Goal: Task Accomplishment & Management: Manage account settings

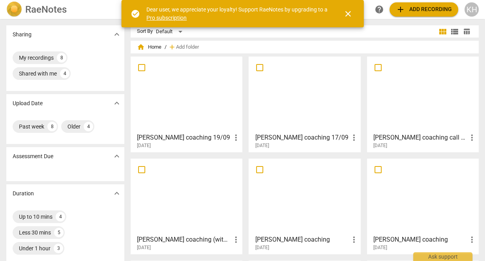
click at [429, 8] on span "add Add recording" at bounding box center [424, 9] width 56 height 9
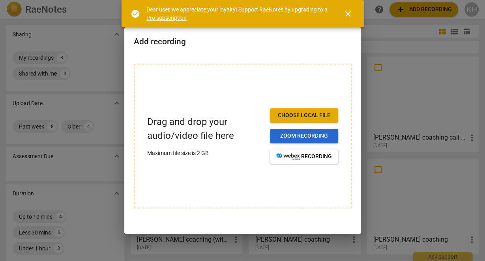
click at [312, 133] on span "Zoom recording" at bounding box center [304, 136] width 56 height 8
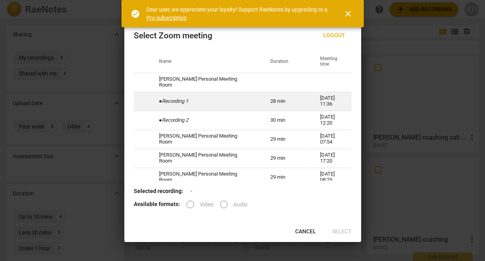
click at [197, 106] on td "● Recording 1" at bounding box center [206, 101] width 112 height 19
radio input "true"
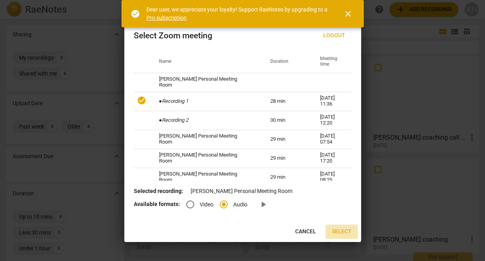
click at [339, 231] on span "Select" at bounding box center [342, 231] width 20 height 8
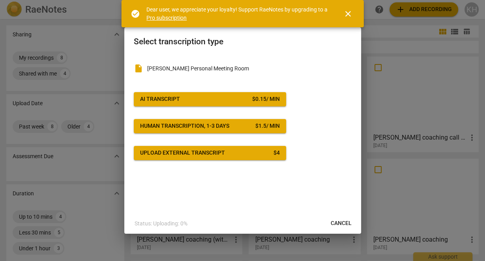
click at [271, 102] on div "$ 0.15 / min" at bounding box center [266, 99] width 28 height 8
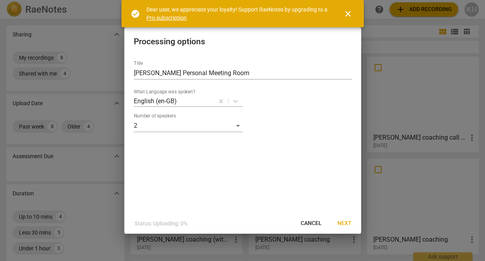
click at [347, 223] on span "Next" at bounding box center [345, 223] width 14 height 8
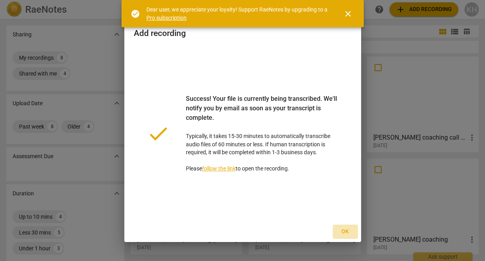
click at [344, 232] on span "Ok" at bounding box center [345, 231] width 13 height 8
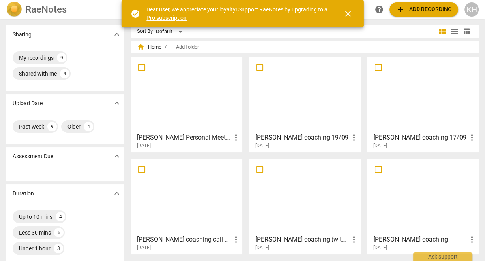
click at [413, 9] on span "add Add recording" at bounding box center [424, 9] width 56 height 9
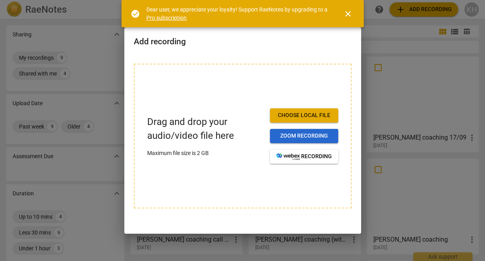
click at [302, 132] on span "Zoom recording" at bounding box center [304, 136] width 56 height 8
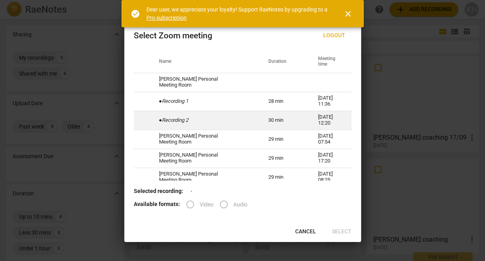
click at [203, 122] on td "● Recording 2" at bounding box center [204, 120] width 109 height 19
radio input "true"
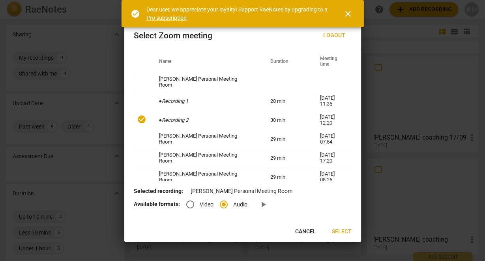
click at [353, 232] on button "Select" at bounding box center [342, 231] width 32 height 14
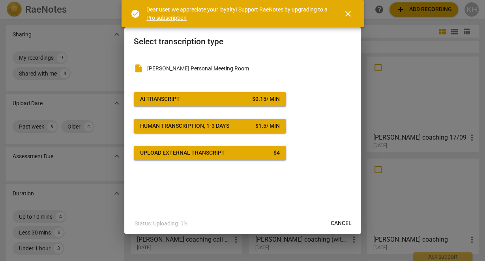
click at [269, 101] on div "$ 0.15 / min" at bounding box center [266, 99] width 28 height 8
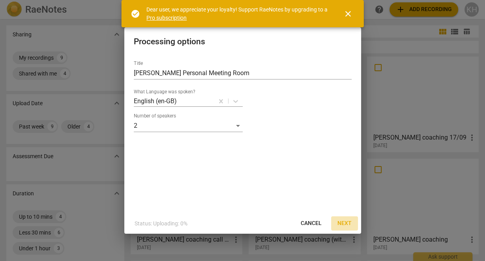
click at [344, 223] on span "Next" at bounding box center [345, 223] width 14 height 8
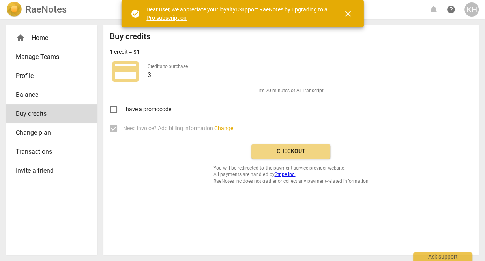
click at [268, 147] on span "Checkout" at bounding box center [291, 151] width 66 height 8
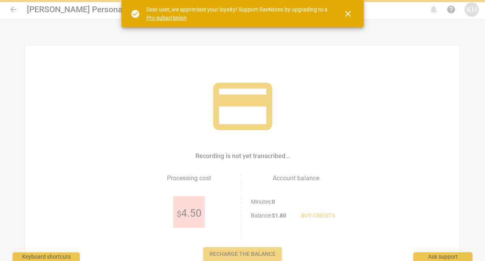
click at [14, 9] on div at bounding box center [242, 130] width 485 height 261
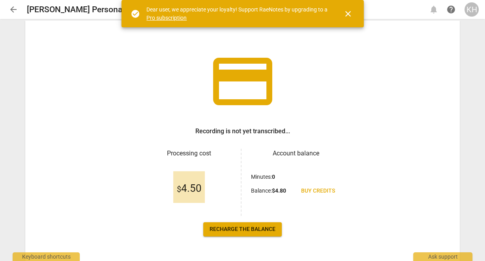
scroll to position [51, 0]
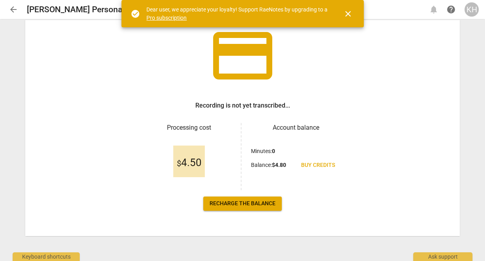
click at [266, 202] on span "Recharge the balance" at bounding box center [243, 203] width 66 height 8
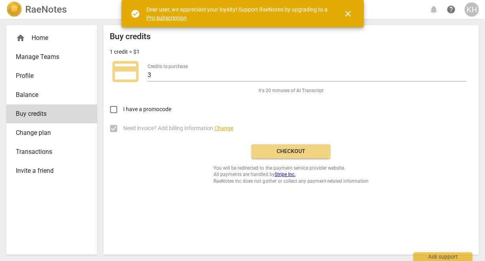
click at [33, 51] on link "Manage Teams" at bounding box center [51, 56] width 91 height 19
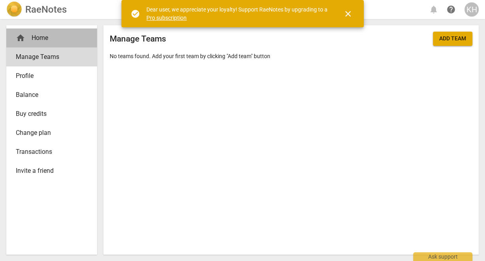
click at [50, 41] on div "home Home" at bounding box center [49, 37] width 66 height 9
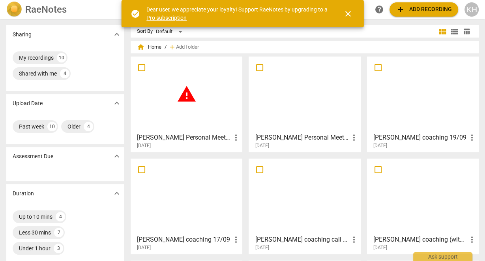
click at [208, 134] on h3 "[PERSON_NAME] Personal Meeting Room" at bounding box center [184, 137] width 94 height 9
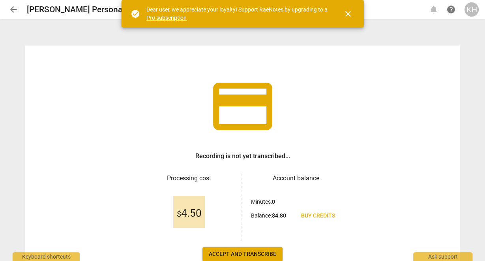
click at [103, 191] on div "credit_card Recording is not yet transcribed... Processing cost $ 4.50 Account …" at bounding box center [242, 165] width 435 height 241
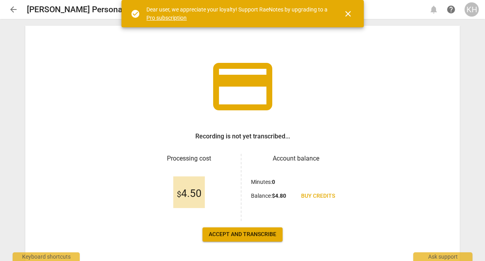
scroll to position [51, 0]
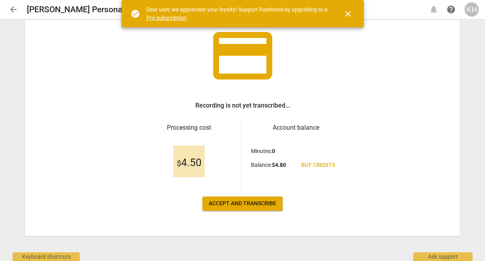
click at [278, 205] on button "Accept and transcribe" at bounding box center [243, 203] width 80 height 14
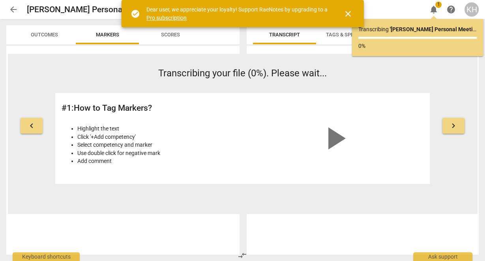
click at [17, 12] on span "arrow_back" at bounding box center [13, 9] width 9 height 9
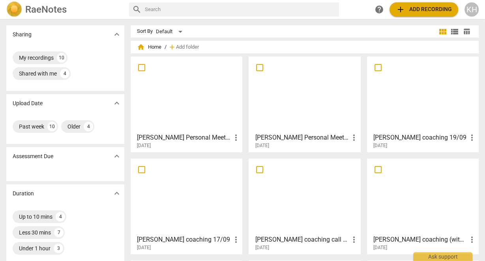
click at [310, 137] on h3 "[PERSON_NAME] Personal Meeting Room" at bounding box center [302, 137] width 94 height 9
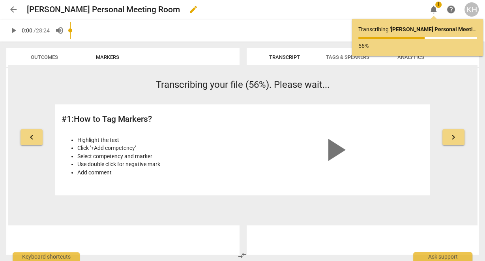
click at [111, 10] on h2 "[PERSON_NAME] Personal Meeting Room" at bounding box center [103, 10] width 153 height 10
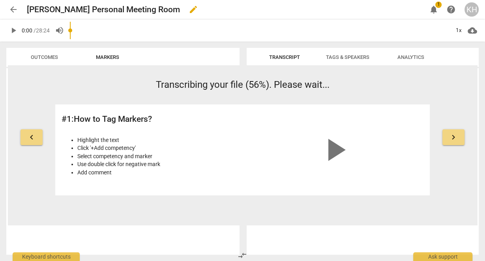
click at [133, 8] on h2 "[PERSON_NAME] Personal Meeting Room" at bounding box center [103, 10] width 153 height 10
drag, startPoint x: 174, startPoint y: 10, endPoint x: 36, endPoint y: 0, distance: 138.2
click at [36, 0] on div "arrow_back [PERSON_NAME] Personal Meeting Room edit notifications 1 help KH" at bounding box center [242, 9] width 473 height 19
click at [194, 11] on span "edit" at bounding box center [193, 9] width 9 height 9
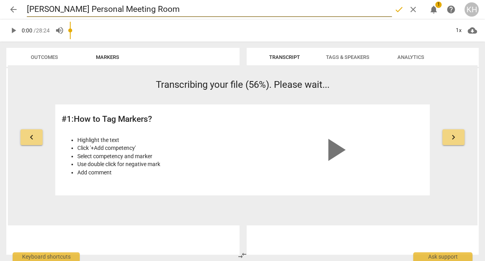
drag, startPoint x: 103, startPoint y: -13, endPoint x: 6, endPoint y: -7, distance: 97.7
click at [6, 0] on html "arrow_back [PERSON_NAME] Personal Meeting Room done clear notifications 1 help …" at bounding box center [242, 0] width 485 height 0
type input "[PERSON_NAME] coaching 19"
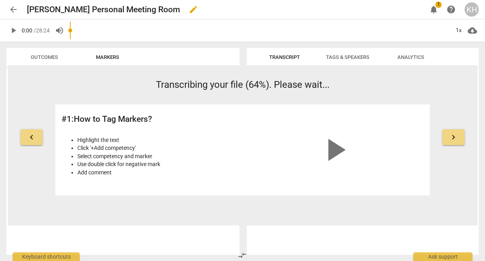
click at [191, 11] on span "edit" at bounding box center [193, 9] width 9 height 9
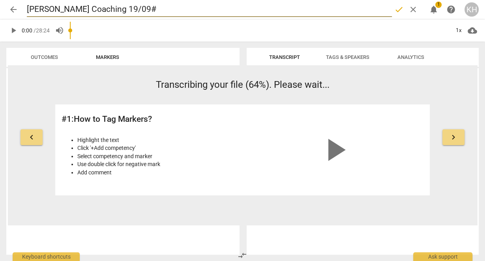
type input "[PERSON_NAME] Coaching 19/09#"
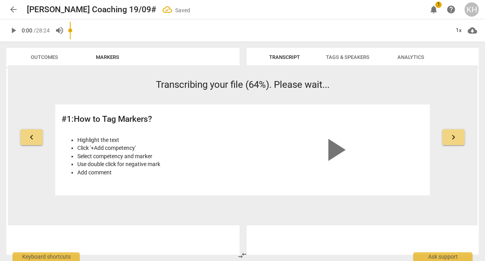
click at [14, 8] on span "arrow_back" at bounding box center [13, 9] width 9 height 9
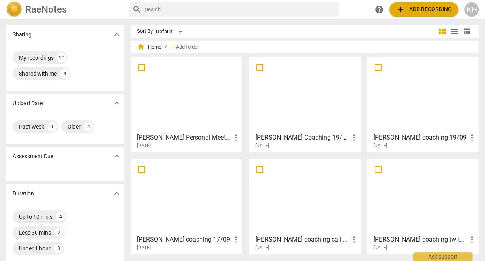
click at [231, 140] on span "more_vert" at bounding box center [235, 137] width 9 height 9
click at [208, 140] on div at bounding box center [242, 130] width 485 height 261
click at [204, 137] on h3 "[PERSON_NAME] Personal Meeting Room" at bounding box center [184, 137] width 94 height 9
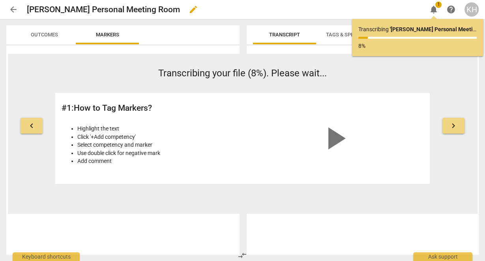
click at [167, 12] on h2 "[PERSON_NAME] Personal Meeting Room" at bounding box center [103, 10] width 153 height 10
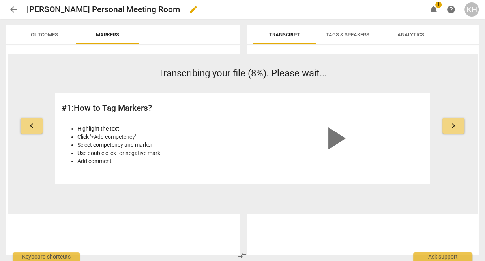
click at [189, 14] on span "edit" at bounding box center [193, 9] width 9 height 9
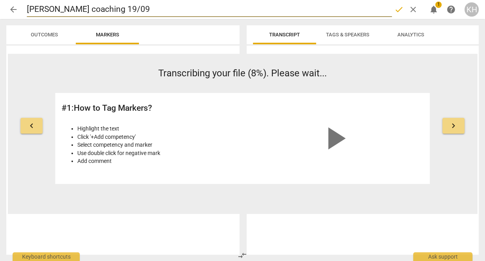
type input "[PERSON_NAME] coaching 19/09"
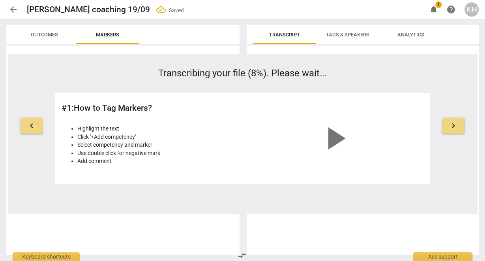
click at [17, 8] on span "arrow_back" at bounding box center [13, 9] width 9 height 9
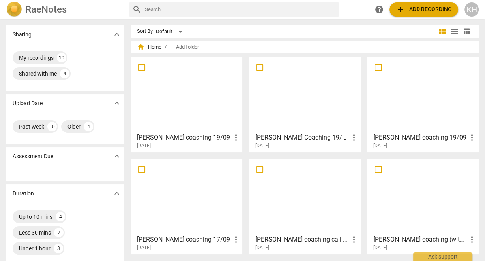
click at [394, 139] on h3 "[PERSON_NAME] coaching 19/09" at bounding box center [421, 137] width 94 height 9
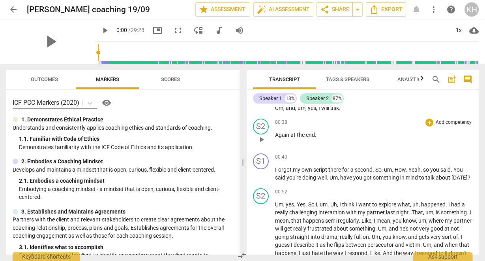
scroll to position [221, 0]
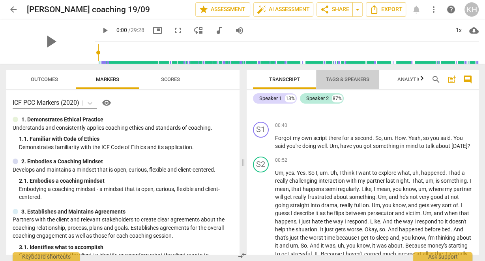
click at [347, 81] on span "Tags & Speakers" at bounding box center [347, 79] width 43 height 6
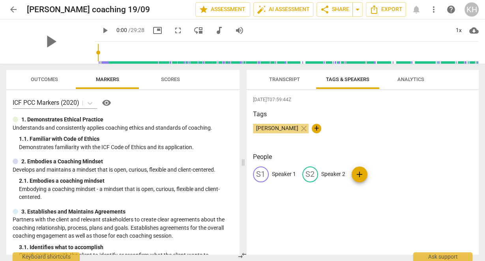
click at [289, 175] on p "Speaker 1" at bounding box center [284, 174] width 24 height 8
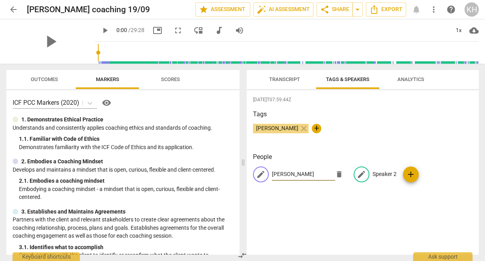
type input "[PERSON_NAME]"
click at [385, 176] on p "Speaker 2" at bounding box center [385, 174] width 24 height 8
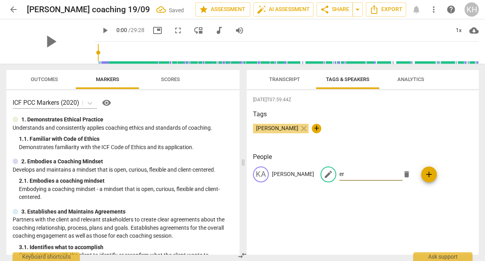
type input "e"
type input "[PERSON_NAME]"
click at [304, 84] on span "Transcript" at bounding box center [285, 79] width 50 height 11
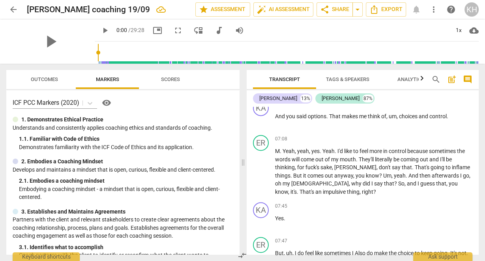
scroll to position [916, 0]
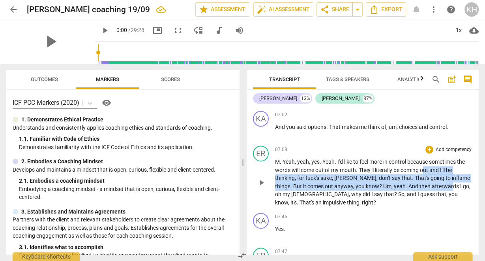
drag, startPoint x: 427, startPoint y: 166, endPoint x: 425, endPoint y: 185, distance: 18.6
click at [425, 185] on p "M . Yeah , yeah , yes . Yeah . I'd like to feel more in control because sometim…" at bounding box center [374, 182] width 198 height 49
click at [406, 183] on span "." at bounding box center [407, 186] width 3 height 6
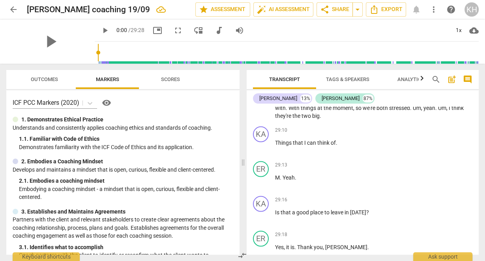
scroll to position [3710, 0]
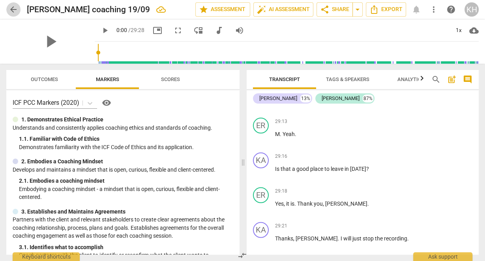
click at [16, 11] on span "arrow_back" at bounding box center [13, 9] width 9 height 9
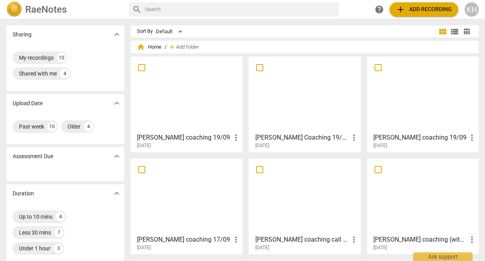
click at [312, 137] on h3 "[PERSON_NAME] Coaching 19/09#" at bounding box center [302, 137] width 94 height 9
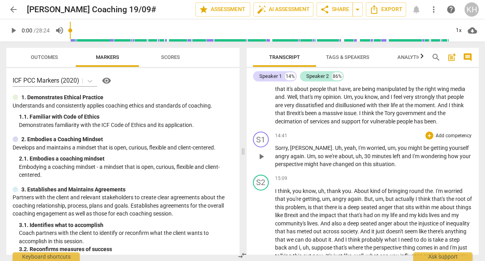
scroll to position [1737, 0]
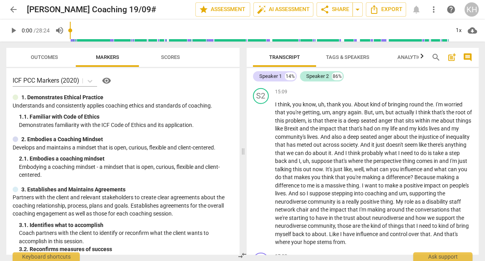
click at [344, 59] on span "Tags & Speakers" at bounding box center [347, 57] width 43 height 6
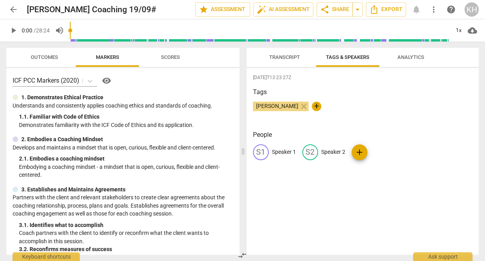
click at [284, 151] on p "Speaker 1" at bounding box center [284, 152] width 24 height 8
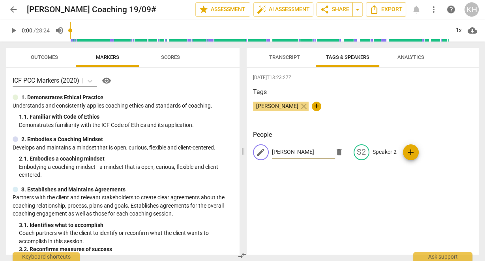
type input "[PERSON_NAME]"
click at [288, 54] on span "Transcript" at bounding box center [284, 57] width 31 height 6
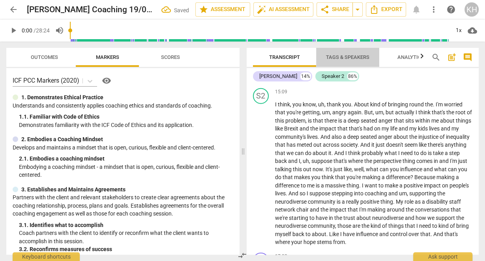
click at [336, 56] on span "Tags & Speakers" at bounding box center [347, 57] width 43 height 6
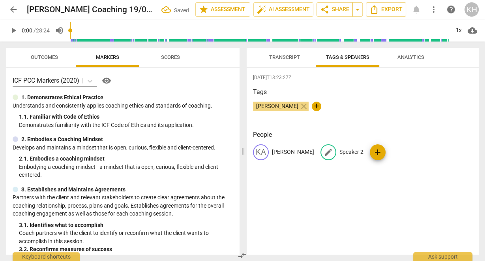
click at [340, 152] on p "Speaker 2" at bounding box center [352, 152] width 24 height 8
type input "[PERSON_NAME]"
click at [391, 200] on div "[DATE]T13:23:27Z Tags [PERSON_NAME] close + People KA [PERSON_NAME] edit [PERSO…" at bounding box center [363, 161] width 233 height 186
click at [295, 62] on button "Transcript" at bounding box center [284, 57] width 63 height 19
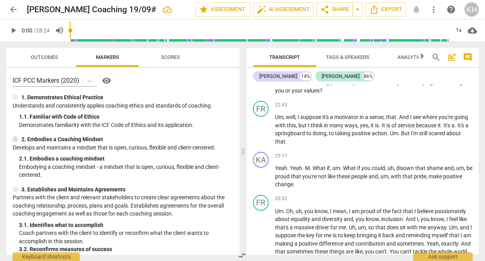
scroll to position [2487, 0]
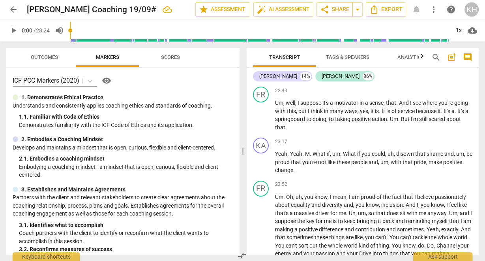
click at [167, 58] on span "Scores" at bounding box center [170, 57] width 19 height 6
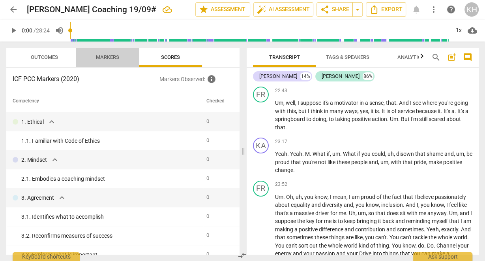
click at [124, 56] on span "Markers" at bounding box center [107, 57] width 42 height 11
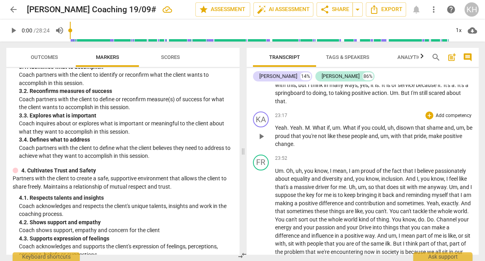
scroll to position [2551, 0]
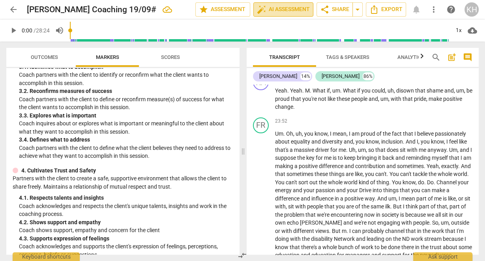
click at [293, 15] on button "auto_fix_high AI Assessment" at bounding box center [283, 9] width 60 height 14
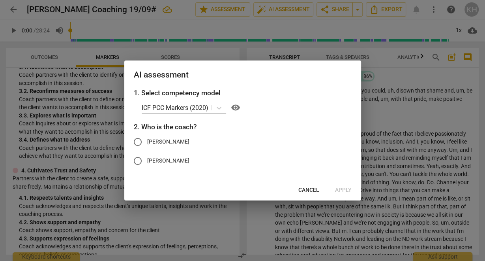
click at [145, 142] on input "[PERSON_NAME]" at bounding box center [137, 141] width 19 height 19
radio input "true"
click at [346, 191] on span "Apply" at bounding box center [343, 190] width 17 height 8
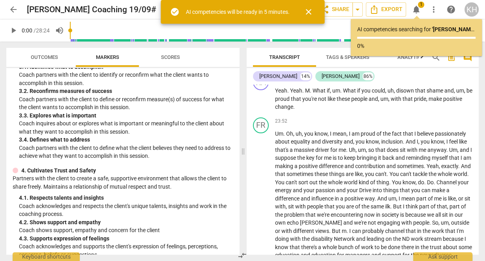
click at [13, 9] on span "arrow_back" at bounding box center [13, 9] width 9 height 9
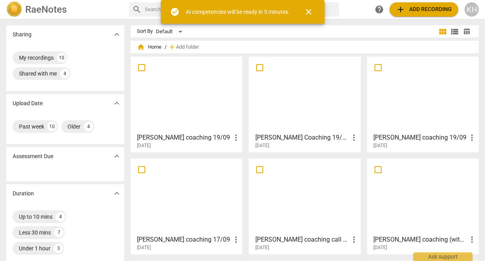
click at [196, 137] on h3 "[PERSON_NAME] coaching 19/09" at bounding box center [184, 137] width 94 height 9
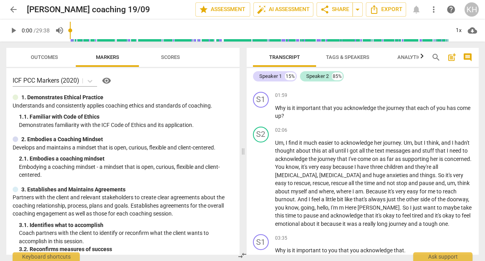
scroll to position [411, 0]
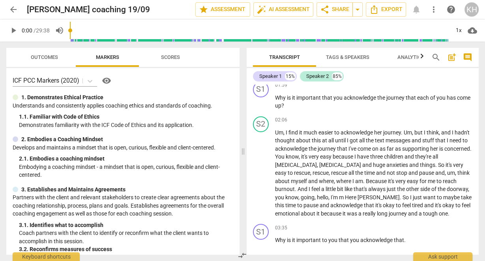
click at [349, 59] on span "Tags & Speakers" at bounding box center [347, 57] width 43 height 6
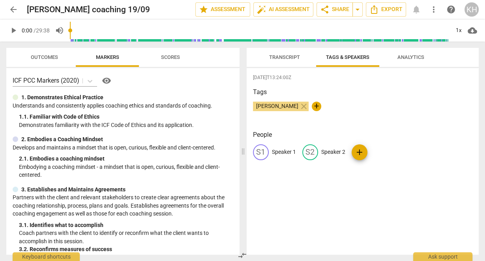
click at [292, 151] on p "Speaker 1" at bounding box center [284, 152] width 24 height 8
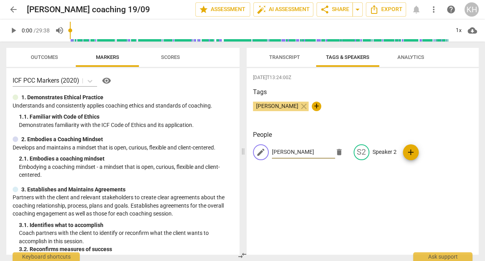
type input "[PERSON_NAME]"
click at [383, 156] on p "Speaker 2" at bounding box center [385, 152] width 24 height 8
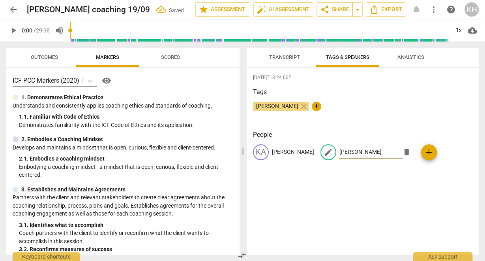
type input "[PERSON_NAME]"
click at [372, 210] on div "[DATE]T13:24:00Z Tags [PERSON_NAME] close + People KA [PERSON_NAME] edit [PERSO…" at bounding box center [363, 161] width 233 height 186
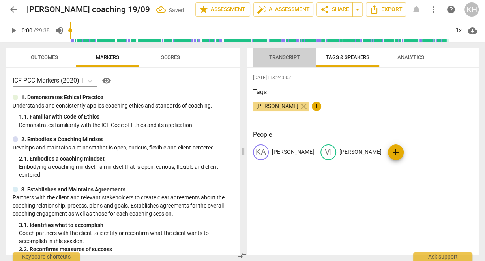
click at [295, 58] on span "Transcript" at bounding box center [284, 57] width 31 height 6
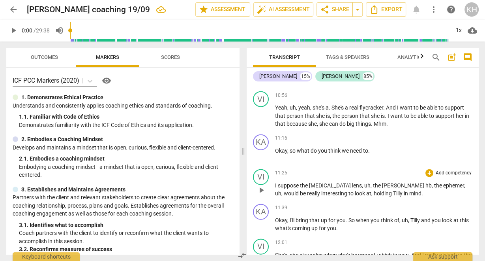
scroll to position [1579, 0]
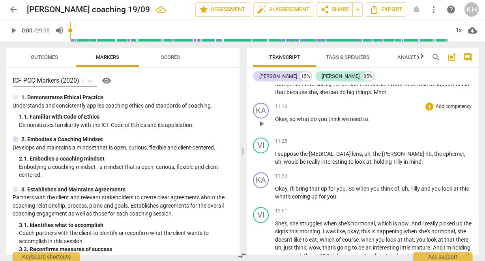
click at [368, 117] on span "." at bounding box center [369, 119] width 2 height 6
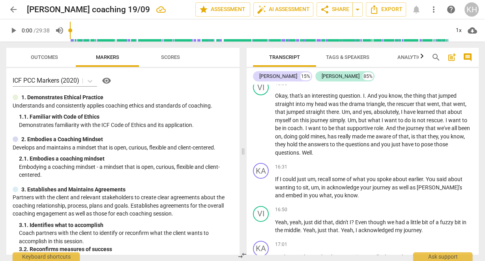
scroll to position [2085, 0]
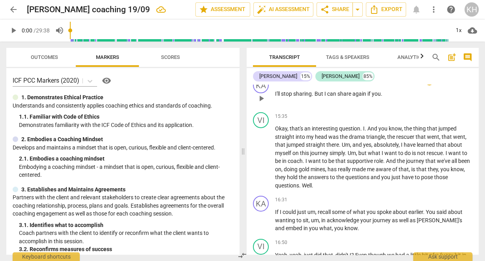
click at [380, 92] on span "you" at bounding box center [376, 93] width 9 height 6
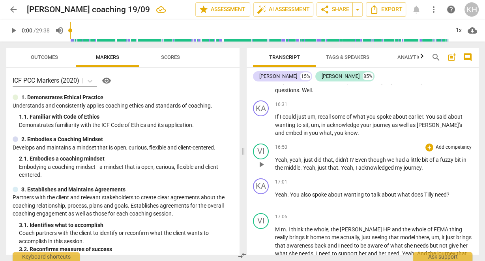
scroll to position [2179, 0]
drag, startPoint x: 439, startPoint y: 123, endPoint x: 424, endPoint y: 123, distance: 14.2
click at [424, 123] on span "[PERSON_NAME]'s" at bounding box center [439, 125] width 45 height 6
click at [262, 126] on span "play_arrow" at bounding box center [261, 125] width 9 height 9
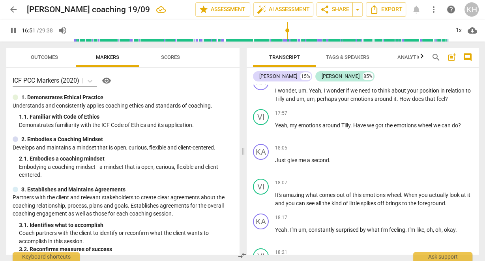
scroll to position [2401, 0]
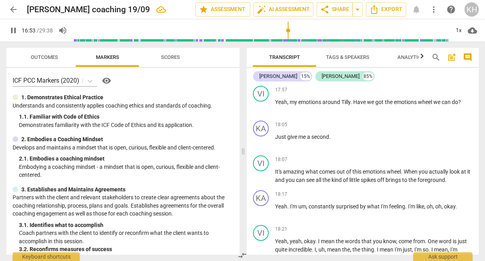
click at [13, 28] on span "pause" at bounding box center [13, 30] width 9 height 9
type input "1014"
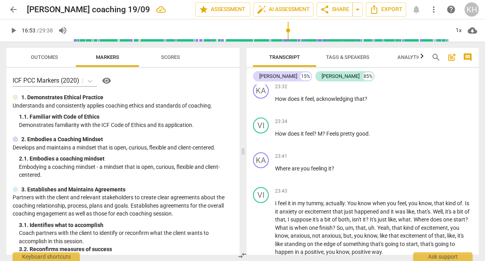
scroll to position [3222, 0]
click at [297, 8] on span "auto_fix_high AI Assessment" at bounding box center [283, 9] width 53 height 9
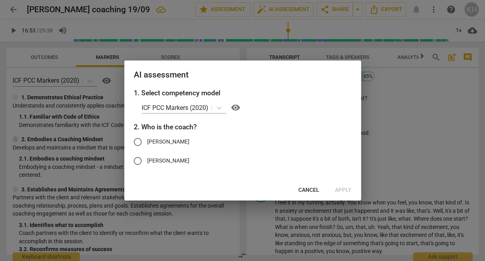
click at [155, 139] on span "[PERSON_NAME]" at bounding box center [168, 141] width 42 height 8
click at [147, 139] on input "[PERSON_NAME]" at bounding box center [137, 141] width 19 height 19
radio input "true"
click at [344, 186] on span "Apply" at bounding box center [343, 190] width 17 height 8
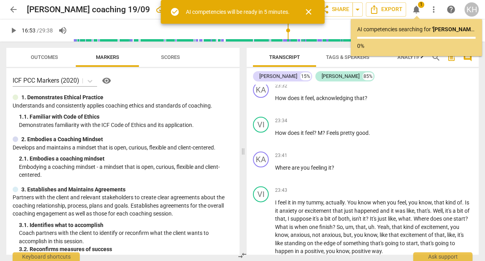
click at [12, 6] on span "arrow_back" at bounding box center [13, 9] width 9 height 9
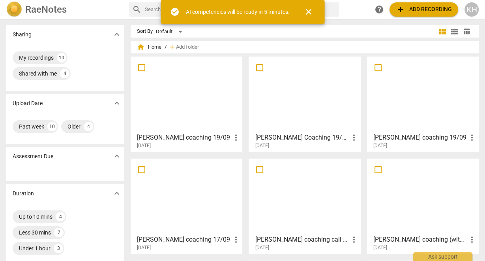
click at [391, 135] on h3 "[PERSON_NAME] coaching 19/09" at bounding box center [421, 137] width 94 height 9
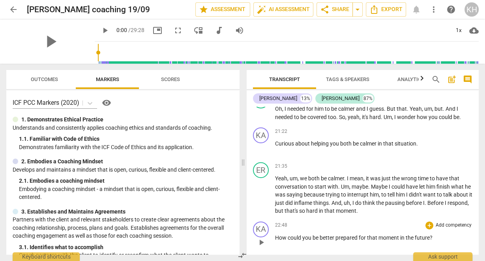
scroll to position [2843, 0]
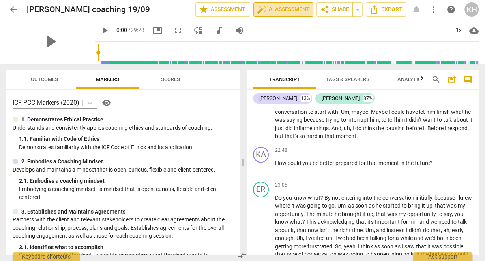
click at [280, 13] on span "auto_fix_high AI Assessment" at bounding box center [283, 9] width 53 height 9
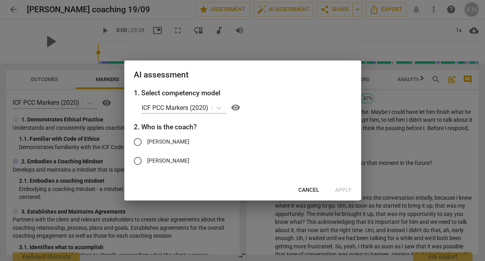
click at [154, 139] on span "[PERSON_NAME]" at bounding box center [168, 141] width 42 height 8
click at [147, 139] on input "[PERSON_NAME]" at bounding box center [137, 141] width 19 height 19
radio input "true"
click at [353, 189] on button "Apply" at bounding box center [343, 190] width 29 height 14
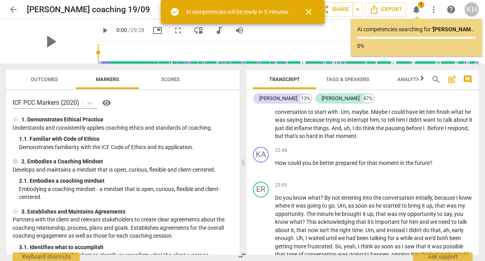
click at [10, 12] on span "arrow_back" at bounding box center [13, 9] width 9 height 9
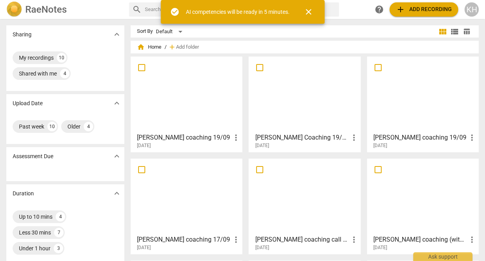
click at [297, 138] on h3 "[PERSON_NAME] Coaching 19/09#" at bounding box center [302, 137] width 94 height 9
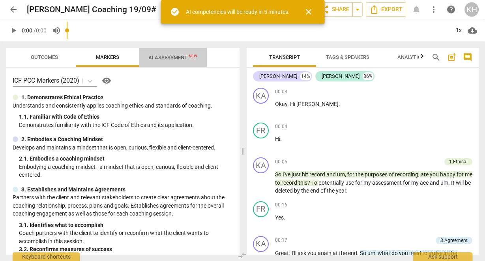
click at [179, 40] on div "arrow_back [PERSON_NAME] Coaching 19/09# edit star Assessment auto_fix_high AI …" at bounding box center [242, 130] width 485 height 261
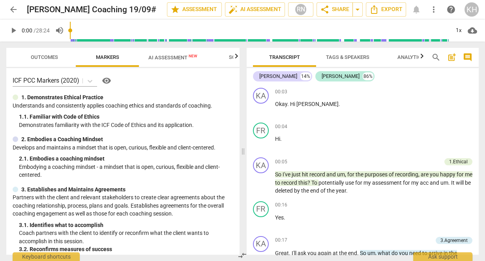
click at [165, 58] on span "AI Assessment New" at bounding box center [172, 57] width 49 height 6
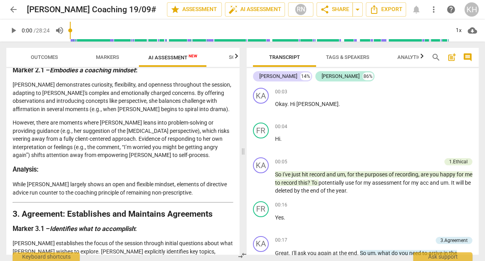
scroll to position [316, 0]
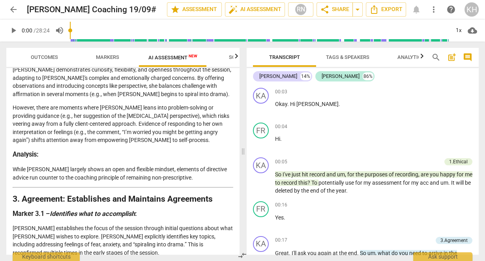
click at [177, 165] on p "While [PERSON_NAME] largely shows an open and flexible mindset, elements of dir…" at bounding box center [123, 173] width 221 height 16
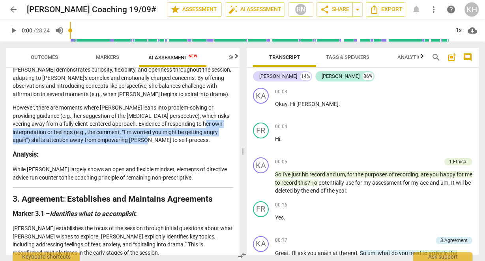
drag, startPoint x: 197, startPoint y: 117, endPoint x: 199, endPoint y: 131, distance: 14.4
click at [199, 131] on p "However, there are moments where [PERSON_NAME] leans into problem-solving or pr…" at bounding box center [123, 123] width 221 height 41
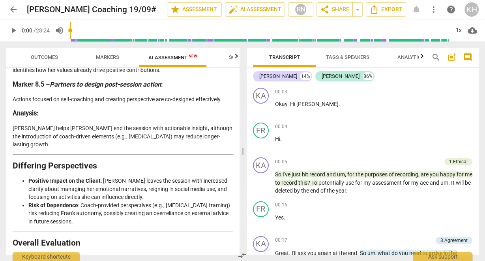
scroll to position [1602, 0]
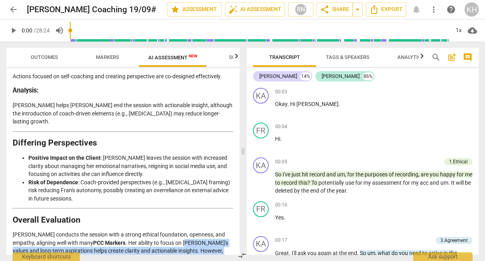
drag, startPoint x: 164, startPoint y: 149, endPoint x: 165, endPoint y: 191, distance: 41.9
click at [165, 230] on p "[PERSON_NAME] conducts the session with a strong ethical foundation, openness, …" at bounding box center [123, 258] width 221 height 57
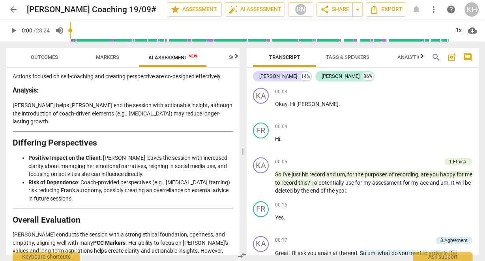
drag, startPoint x: 124, startPoint y: 223, endPoint x: 128, endPoint y: 235, distance: 13.1
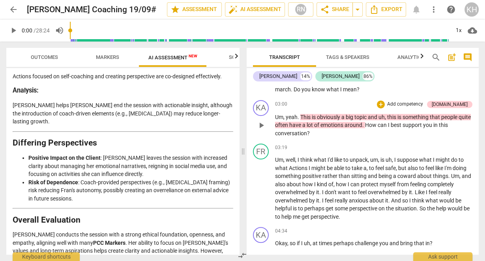
scroll to position [411, 0]
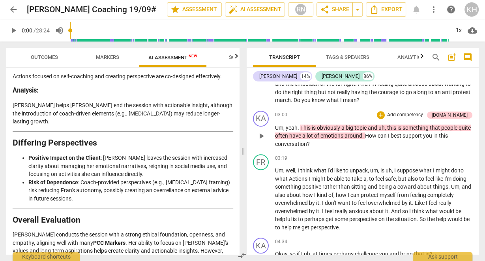
click at [423, 130] on span "something" at bounding box center [416, 127] width 27 height 6
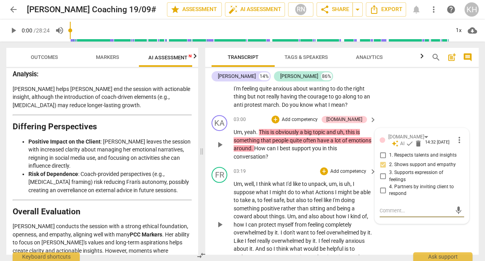
scroll to position [479, 0]
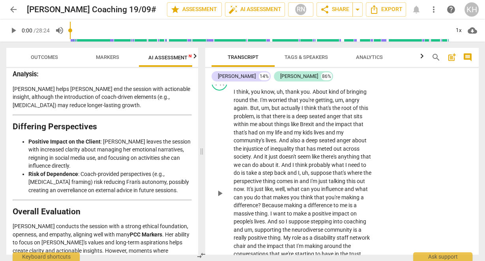
scroll to position [2122, 0]
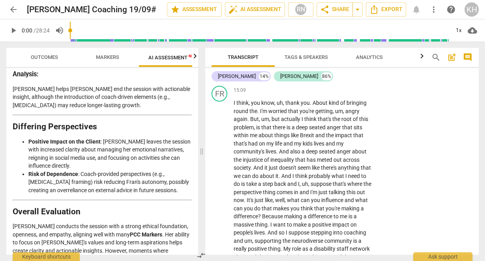
click at [8, 16] on link "arrow_back" at bounding box center [13, 9] width 14 height 14
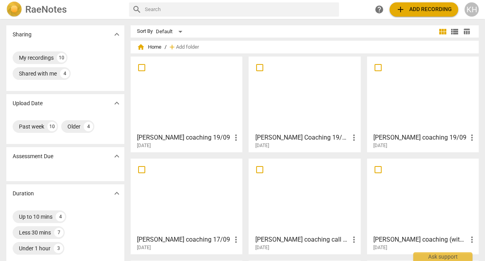
click at [203, 139] on h3 "[PERSON_NAME] coaching 19/09" at bounding box center [184, 137] width 94 height 9
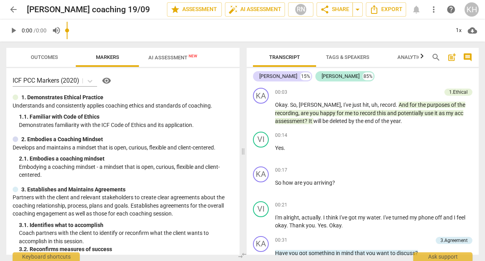
click at [165, 37] on input "range" at bounding box center [258, 30] width 383 height 25
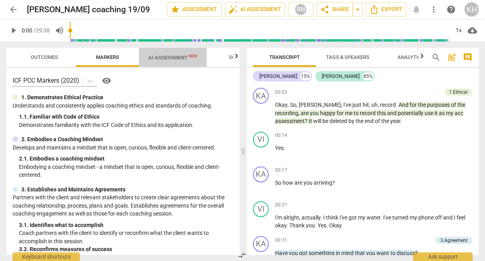
click at [162, 62] on span "AI Assessment New" at bounding box center [173, 57] width 68 height 12
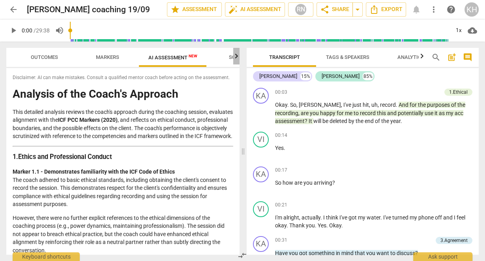
click at [238, 60] on icon "button" at bounding box center [236, 55] width 9 height 9
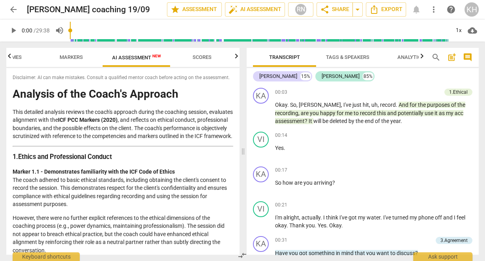
click at [238, 60] on icon "button" at bounding box center [236, 55] width 9 height 9
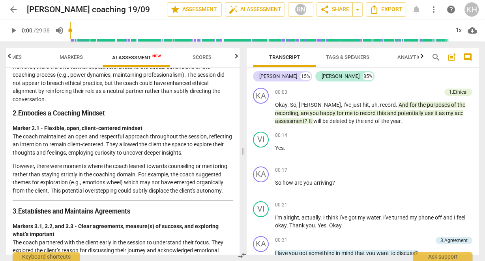
scroll to position [190, 0]
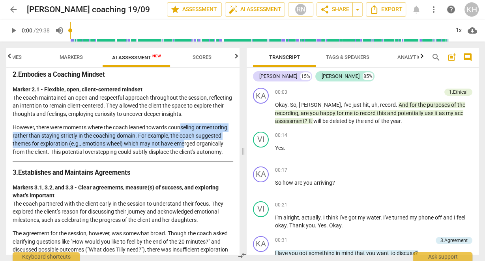
drag, startPoint x: 181, startPoint y: 138, endPoint x: 184, endPoint y: 152, distance: 14.6
click at [184, 152] on p "However, there were moments where the coach leaned towards counseling or mentor…" at bounding box center [123, 139] width 221 height 32
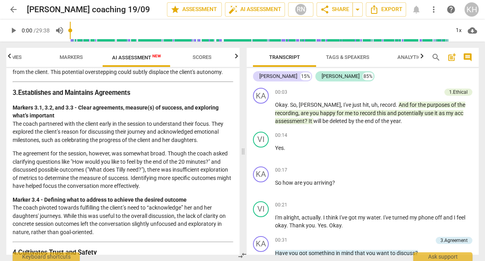
scroll to position [284, 0]
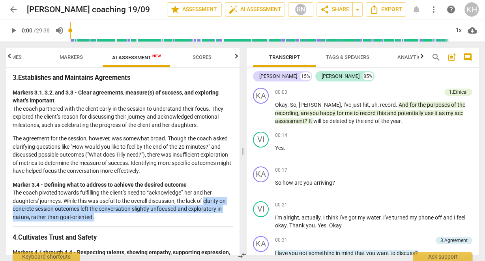
drag, startPoint x: 206, startPoint y: 209, endPoint x: 208, endPoint y: 224, distance: 14.7
click at [208, 221] on p "Marker 3.4 - Defining what to address to achieve the desired outcome The coach …" at bounding box center [123, 200] width 221 height 41
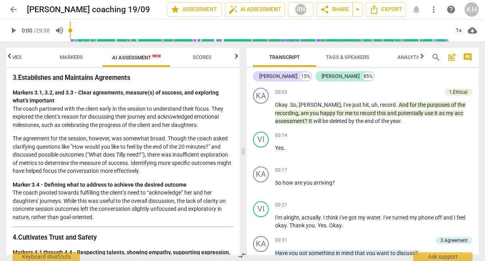
click at [82, 110] on p "Markers 3.1, 3.2, and 3.3 - Clear agreements, measure(s) of success, and explor…" at bounding box center [123, 108] width 221 height 41
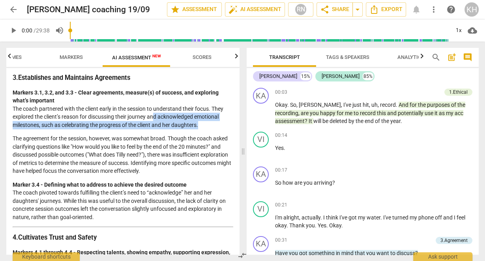
drag, startPoint x: 153, startPoint y: 126, endPoint x: 209, endPoint y: 131, distance: 56.3
click at [209, 129] on p "Markers 3.1, 3.2, and 3.3 - Clear agreements, measure(s) of success, and explor…" at bounding box center [123, 108] width 221 height 41
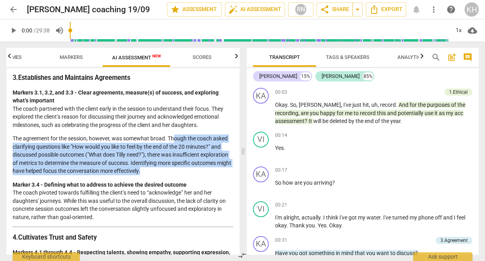
drag, startPoint x: 174, startPoint y: 147, endPoint x: 213, endPoint y: 179, distance: 50.6
click at [213, 175] on p "The agreement for the session, however, was somewhat broad. Though the coach as…" at bounding box center [123, 154] width 221 height 41
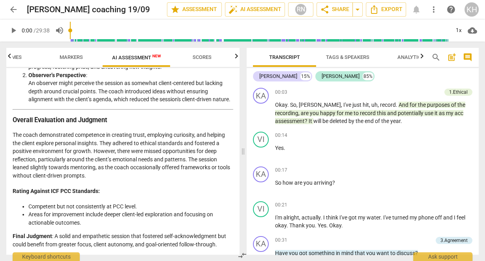
scroll to position [1402, 0]
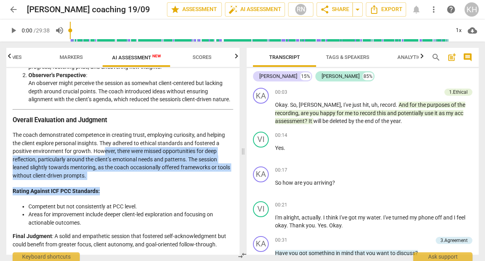
drag, startPoint x: 104, startPoint y: 150, endPoint x: 113, endPoint y: 179, distance: 30.9
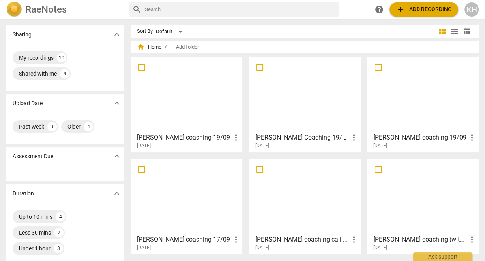
click at [382, 133] on h3 "[PERSON_NAME] coaching 19/09" at bounding box center [421, 137] width 94 height 9
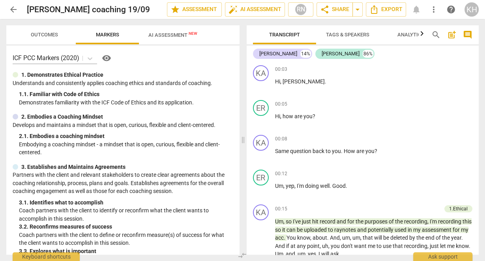
click at [158, 37] on span "AI Assessment New" at bounding box center [172, 35] width 49 height 6
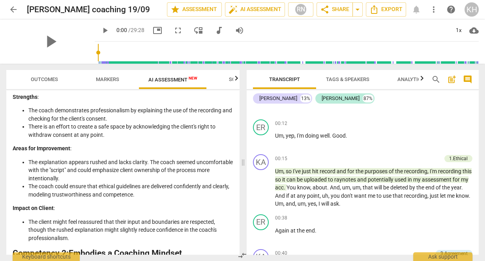
scroll to position [221, 0]
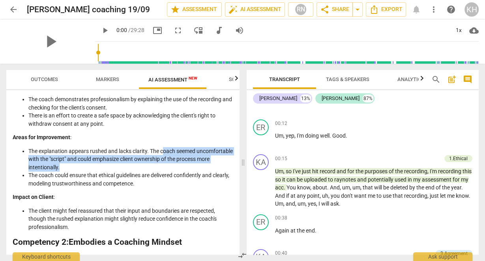
drag, startPoint x: 165, startPoint y: 137, endPoint x: 170, endPoint y: 149, distance: 13.1
click at [170, 149] on li "The explanation appears rushed and lacks clarity. The coach seemed uncomfortabl…" at bounding box center [130, 159] width 205 height 24
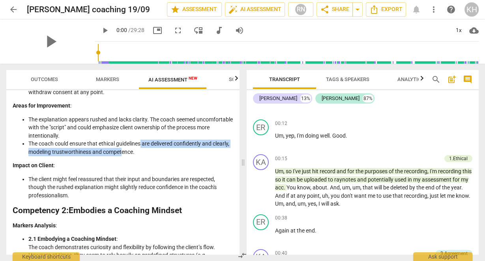
drag, startPoint x: 142, startPoint y: 130, endPoint x: 141, endPoint y: 138, distance: 8.3
click at [141, 139] on li "The coach could ensure that ethical guidelines are delivered confidently and cl…" at bounding box center [130, 147] width 205 height 16
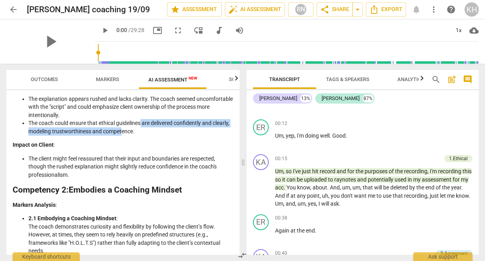
scroll to position [284, 0]
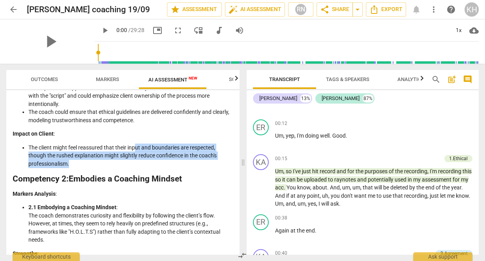
drag, startPoint x: 136, startPoint y: 135, endPoint x: 137, endPoint y: 149, distance: 14.3
click at [137, 149] on li "The client might feel reassured that their input and boundaries are respected, …" at bounding box center [130, 155] width 205 height 24
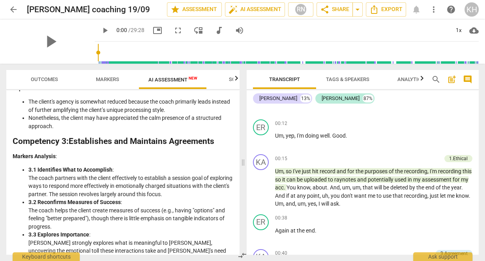
scroll to position [600, 0]
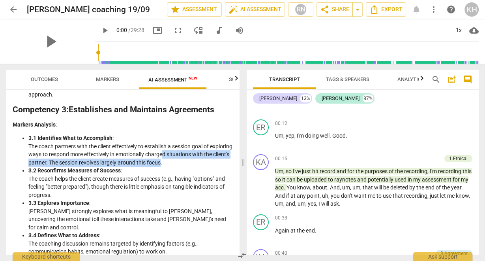
drag, startPoint x: 188, startPoint y: 134, endPoint x: 190, endPoint y: 147, distance: 12.7
click at [190, 147] on li "3.1 Identifies What to Accomplish : The coach partners with the client effectiv…" at bounding box center [130, 150] width 205 height 32
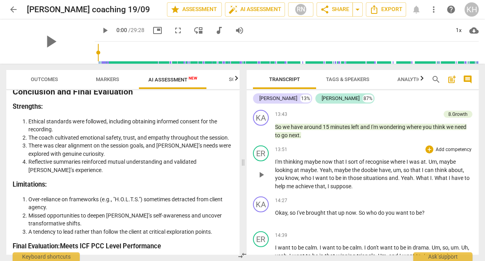
scroll to position [1927, 0]
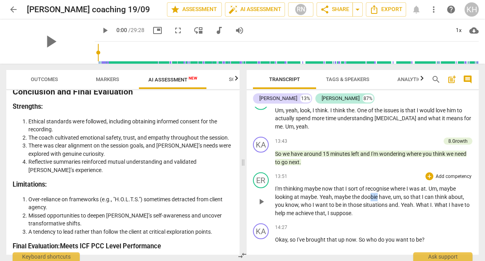
drag, startPoint x: 377, startPoint y: 197, endPoint x: 372, endPoint y: 197, distance: 5.5
click at [372, 197] on span "doobie" at bounding box center [370, 196] width 18 height 6
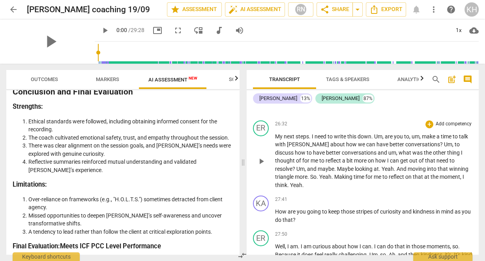
scroll to position [3380, 0]
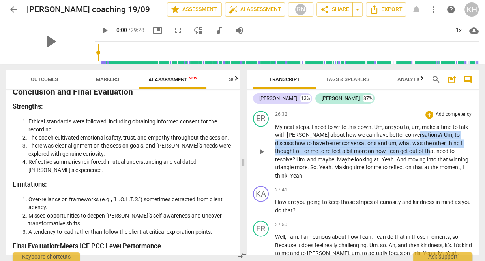
drag, startPoint x: 393, startPoint y: 126, endPoint x: 395, endPoint y: 144, distance: 18.6
click at [395, 144] on p "My next steps . I need to write this down . Um , are you to , um , make a time …" at bounding box center [374, 151] width 198 height 57
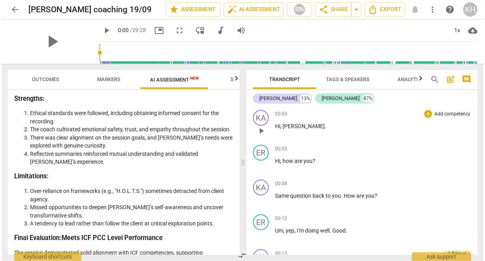
scroll to position [1950, 0]
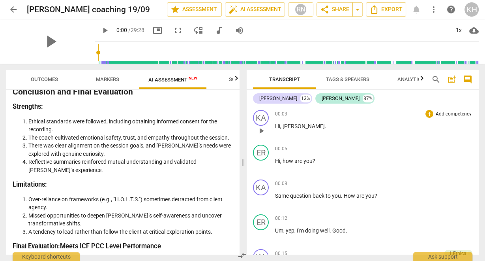
drag, startPoint x: 475, startPoint y: 107, endPoint x: 335, endPoint y: 132, distance: 142.1
click at [335, 132] on div "00:03 + Add competency keyboard_arrow_right Hi , [PERSON_NAME] ." at bounding box center [374, 124] width 198 height 28
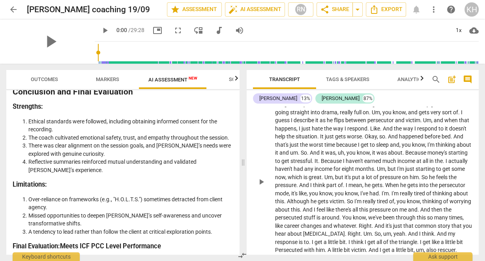
scroll to position [316, 0]
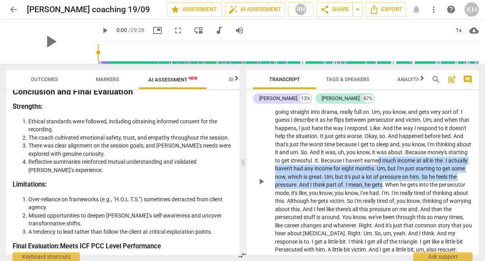
drag, startPoint x: 422, startPoint y: 162, endPoint x: 431, endPoint y: 183, distance: 22.6
click at [431, 183] on p "Um , yes . Yes . So I , um . Uh , I think I want to explore what , uh , happene…" at bounding box center [374, 180] width 198 height 210
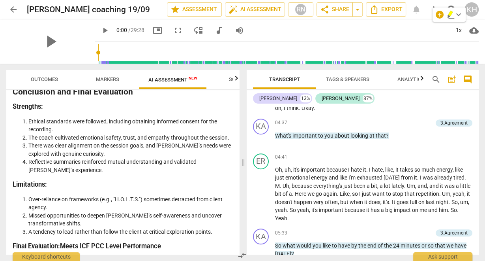
scroll to position [505, 0]
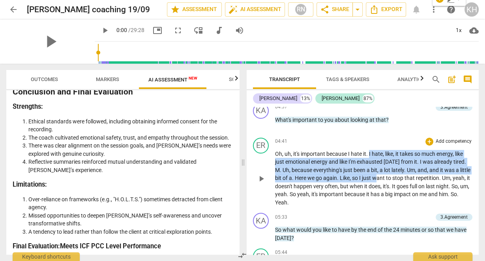
drag, startPoint x: 369, startPoint y: 154, endPoint x: 389, endPoint y: 178, distance: 30.3
click at [389, 178] on p "Oh , uh , it's important because I hate it . I hate , like , it takes so much e…" at bounding box center [374, 178] width 198 height 57
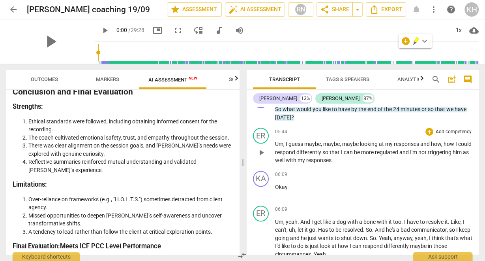
scroll to position [632, 0]
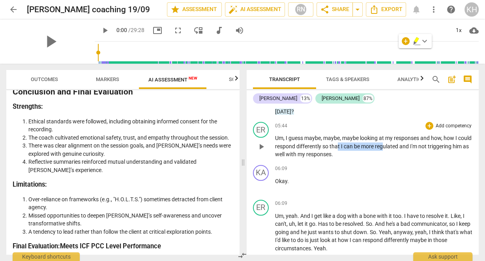
drag, startPoint x: 352, startPoint y: 147, endPoint x: 398, endPoint y: 147, distance: 46.2
click at [398, 147] on p "Um , I guess maybe , maybe , maybe looking at my responses and how , how I coul…" at bounding box center [374, 146] width 198 height 24
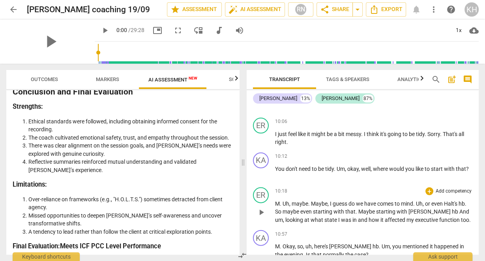
scroll to position [1453, 0]
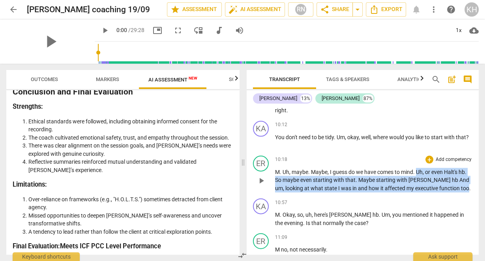
drag, startPoint x: 418, startPoint y: 171, endPoint x: 440, endPoint y: 183, distance: 25.3
click at [440, 183] on p "M . Uh , maybe . Maybe , I guess do we have comes to mind . Uh , or even [PERSO…" at bounding box center [374, 180] width 198 height 24
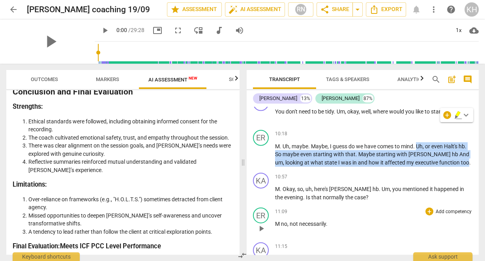
scroll to position [1516, 0]
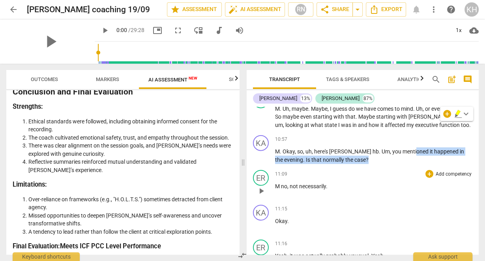
drag, startPoint x: 390, startPoint y: 154, endPoint x: 391, endPoint y: 167, distance: 13.4
click at [391, 167] on div "KA play_arrow pause 00:03 + Add competency keyboard_arrow_right Hi , [PERSON_NA…" at bounding box center [363, 181] width 233 height 148
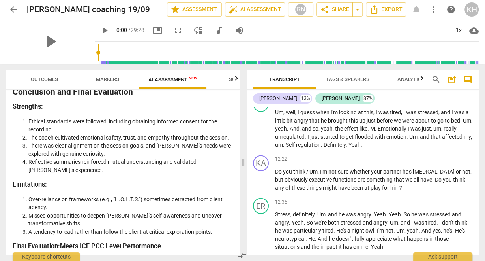
scroll to position [1737, 0]
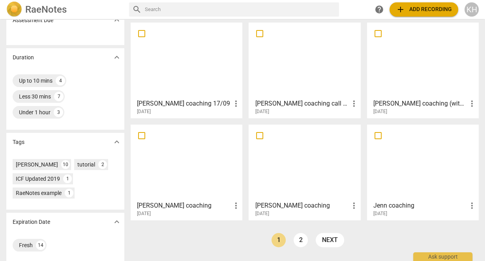
scroll to position [140, 0]
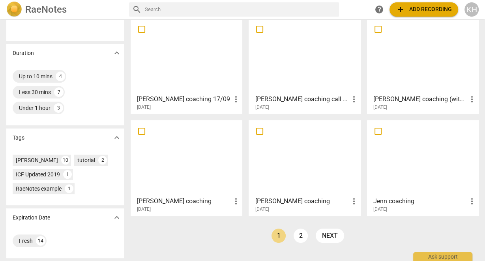
click at [302, 236] on link "2" at bounding box center [301, 235] width 14 height 14
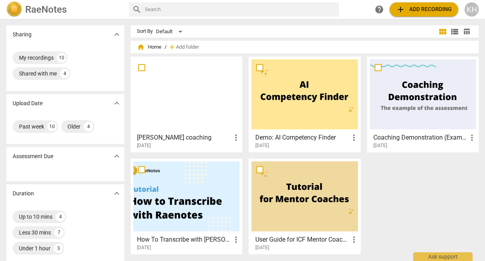
click at [420, 137] on h3 "Coaching Demonstration (Example)" at bounding box center [421, 137] width 94 height 9
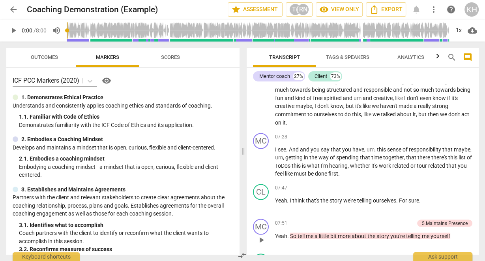
scroll to position [1234, 0]
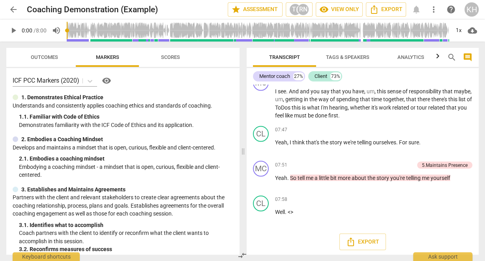
click at [18, 14] on button "arrow_back" at bounding box center [13, 9] width 14 height 14
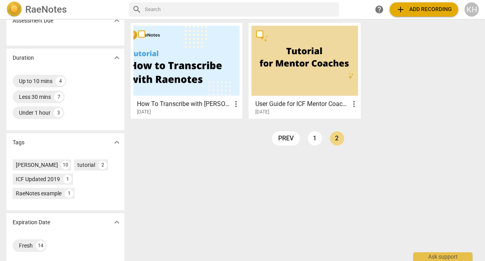
scroll to position [140, 0]
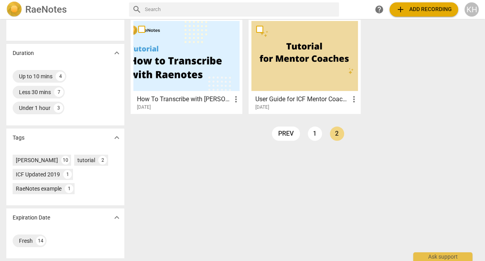
click at [312, 125] on div "home Home / add Add folder [PERSON_NAME] coaching more_vert [DATE] Demo: AI Com…" at bounding box center [308, 27] width 355 height 247
click at [313, 132] on link "1" at bounding box center [315, 133] width 14 height 14
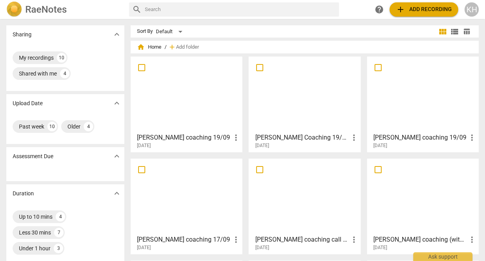
click at [415, 137] on h3 "[PERSON_NAME] coaching 19/09" at bounding box center [421, 137] width 94 height 9
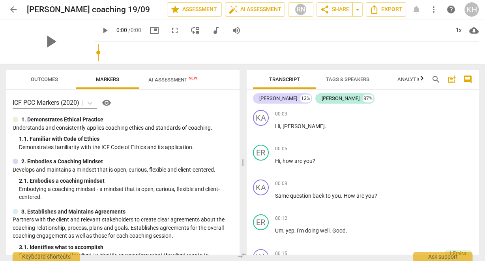
scroll to position [63, 0]
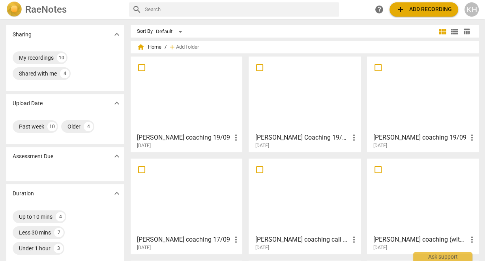
click at [190, 234] on div "[PERSON_NAME] coaching 17/09 more_vert [DATE]" at bounding box center [186, 241] width 107 height 20
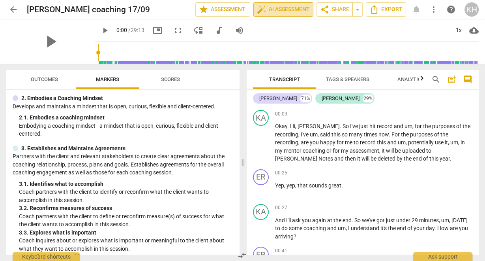
click at [295, 11] on span "auto_fix_high AI Assessment" at bounding box center [283, 9] width 53 height 9
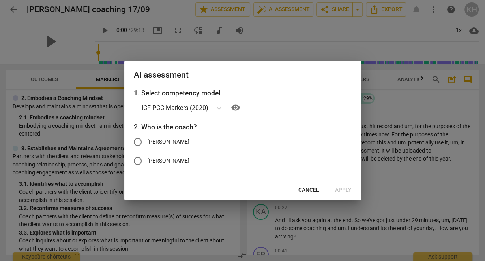
click at [165, 162] on span "[PERSON_NAME]" at bounding box center [168, 160] width 42 height 8
click at [147, 162] on input "[PERSON_NAME]" at bounding box center [137, 160] width 19 height 19
radio input "true"
click at [347, 189] on span "Apply" at bounding box center [343, 190] width 17 height 8
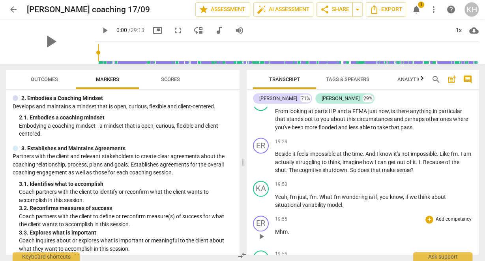
scroll to position [3276, 0]
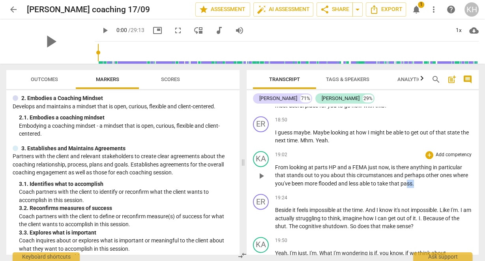
drag, startPoint x: 409, startPoint y: 188, endPoint x: 420, endPoint y: 187, distance: 11.1
click at [417, 188] on p "From looking at parts HP and a FEMA just now , is there anything in particular …" at bounding box center [374, 175] width 198 height 24
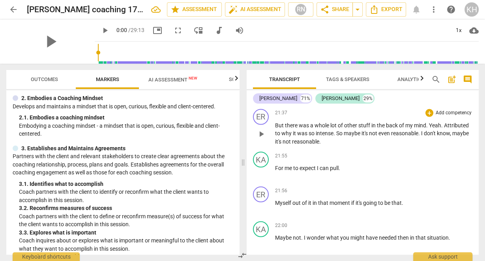
scroll to position [3818, 0]
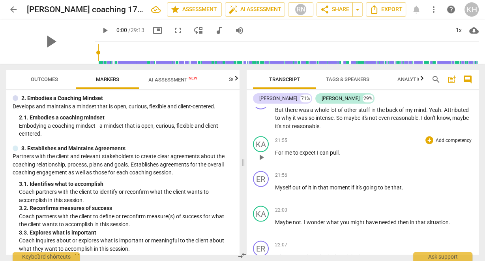
click at [276, 156] on span "For" at bounding box center [279, 152] width 9 height 6
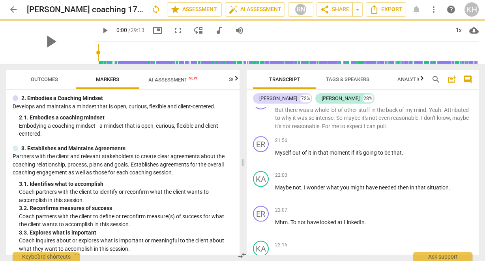
scroll to position [3784, 0]
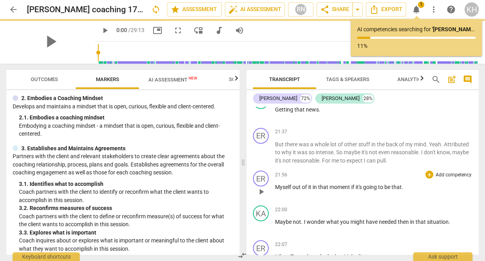
click at [280, 190] on span "Myself" at bounding box center [283, 187] width 17 height 6
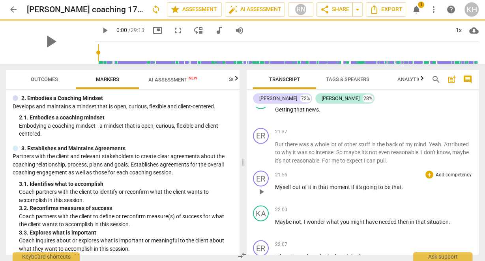
click at [277, 190] on span "Myself" at bounding box center [283, 187] width 17 height 6
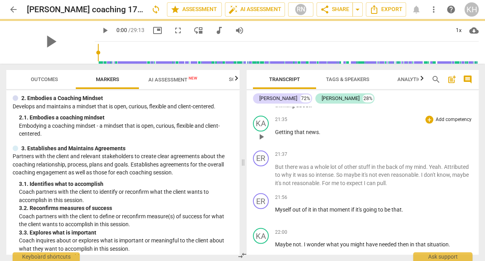
scroll to position [3752, 0]
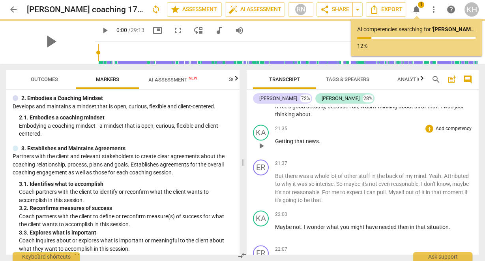
click at [275, 144] on span "Getting" at bounding box center [284, 141] width 19 height 6
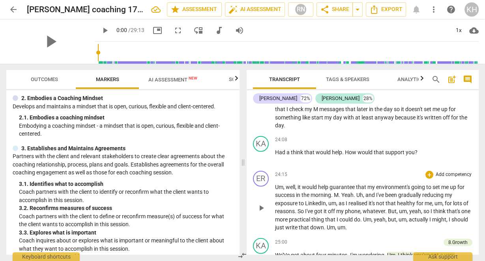
scroll to position [4412, 0]
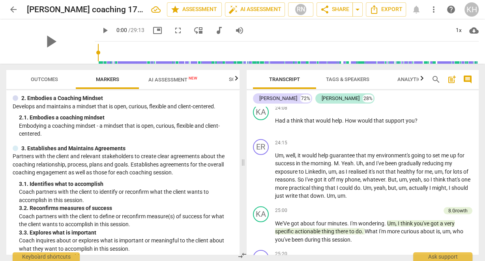
click at [182, 79] on span "AI Assessment New" at bounding box center [172, 80] width 49 height 6
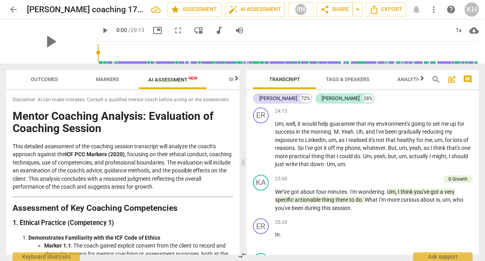
scroll to position [4475, 0]
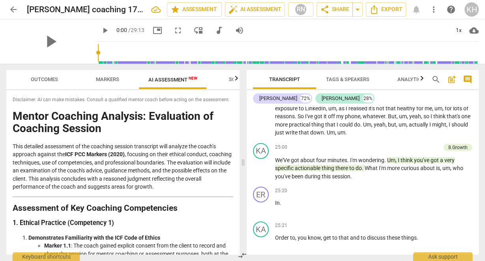
click at [17, 9] on span "arrow_back" at bounding box center [13, 9] width 9 height 9
